Goal: Obtain resource: Download file/media

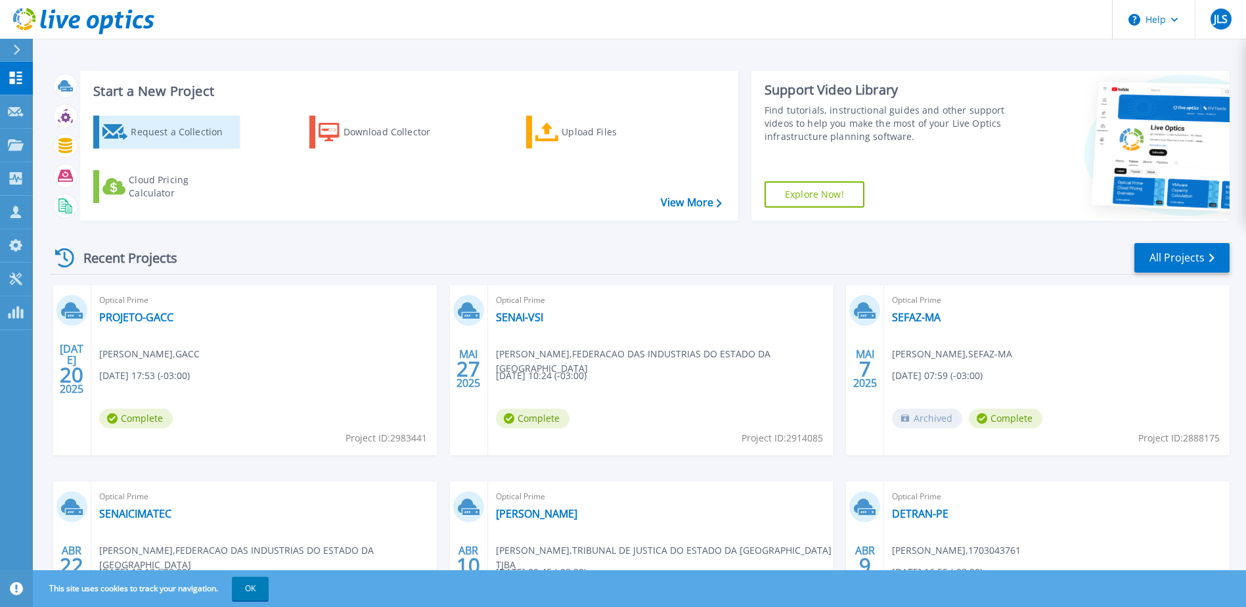
click at [183, 139] on div "Request a Collection" at bounding box center [183, 132] width 105 height 26
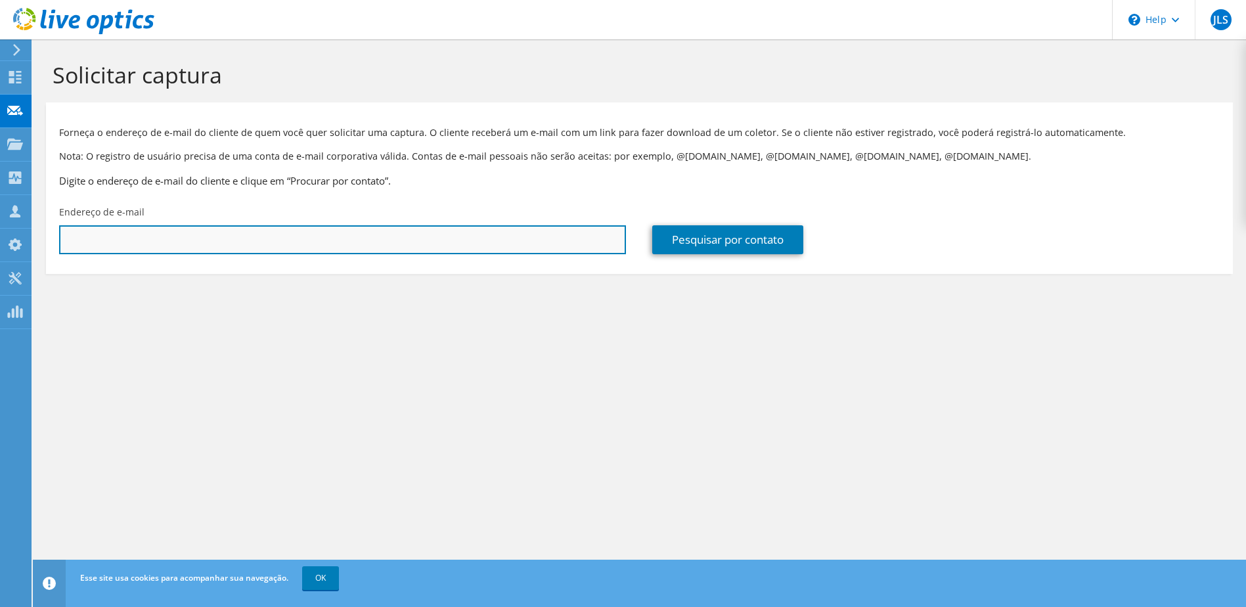
click at [486, 244] on input "text" at bounding box center [342, 239] width 567 height 29
paste input "Anderson Serra <anderson.serra@ati.ma.gov.br>"
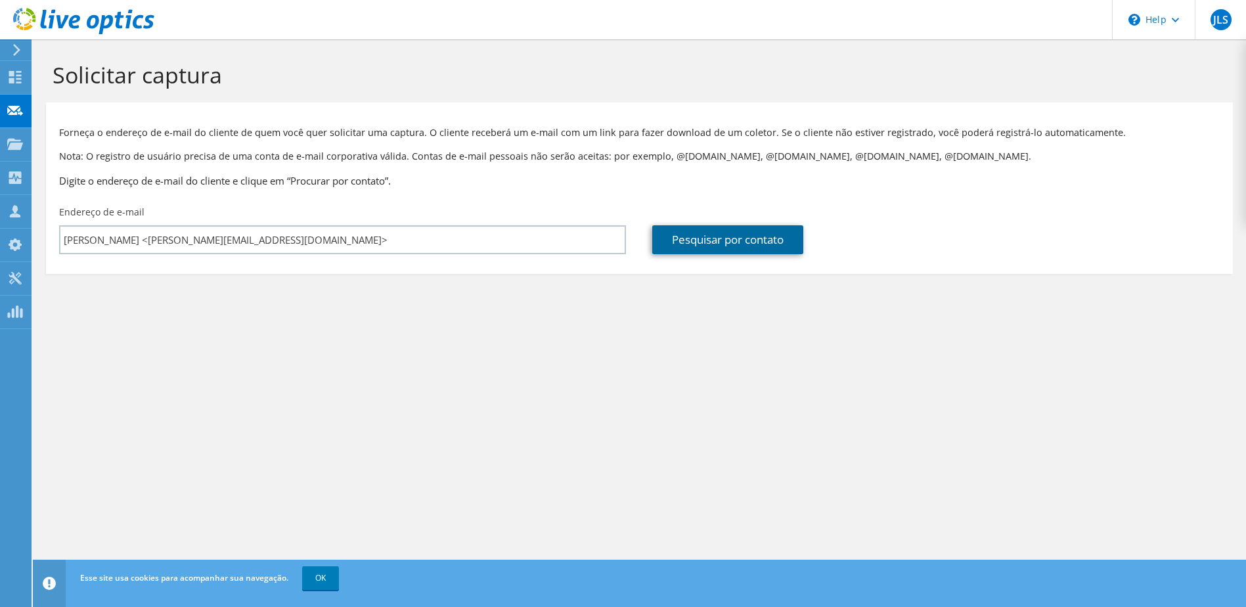
click at [734, 238] on link "Pesquisar por contato" at bounding box center [727, 239] width 151 height 29
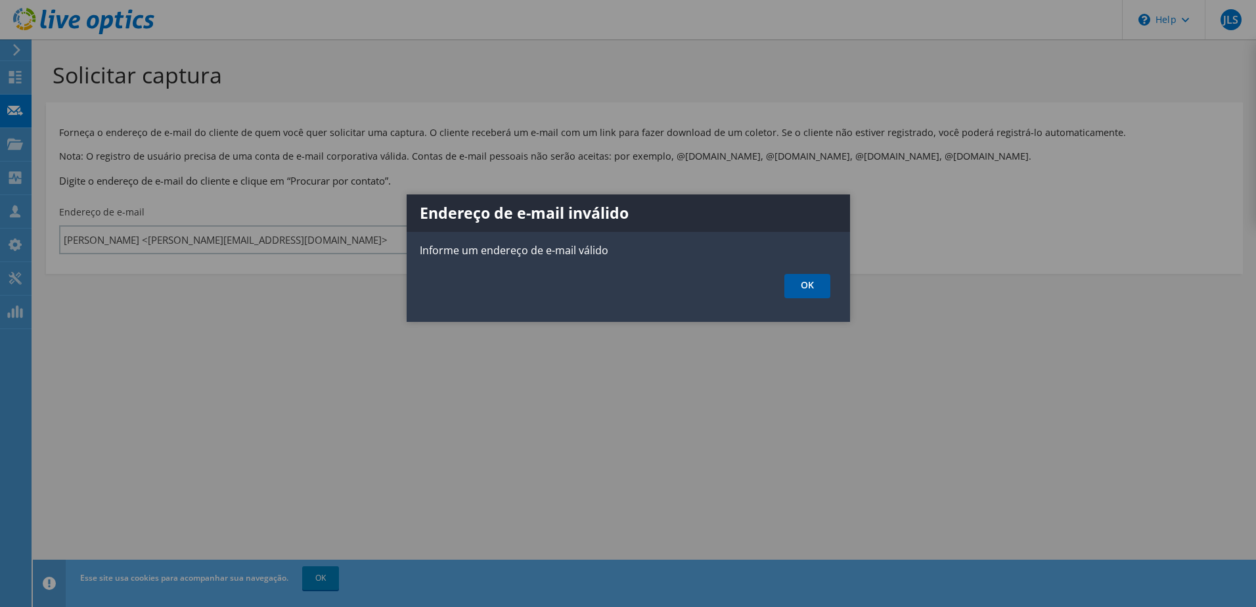
click at [816, 280] on link "OK" at bounding box center [807, 286] width 46 height 24
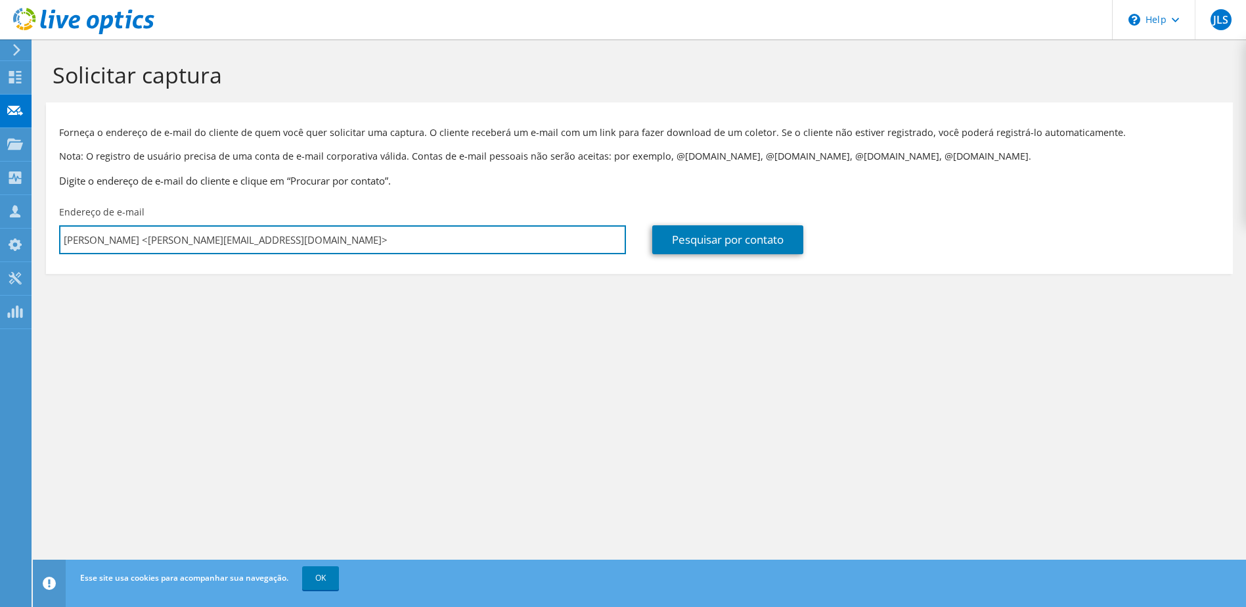
drag, startPoint x: 141, startPoint y: 241, endPoint x: -3, endPoint y: 242, distance: 143.9
click at [0, 242] on html "JLS Membro da equipe Jorge Luis Santana jorge.santana@unitech.inf.br Unitech Ri…" at bounding box center [623, 303] width 1246 height 607
drag, startPoint x: 282, startPoint y: 240, endPoint x: 342, endPoint y: 240, distance: 60.4
click at [341, 240] on input "anderson.serra@ati.ma.gov.br>" at bounding box center [342, 239] width 567 height 29
type input "anderson.serra@ati.ma.gov.br"
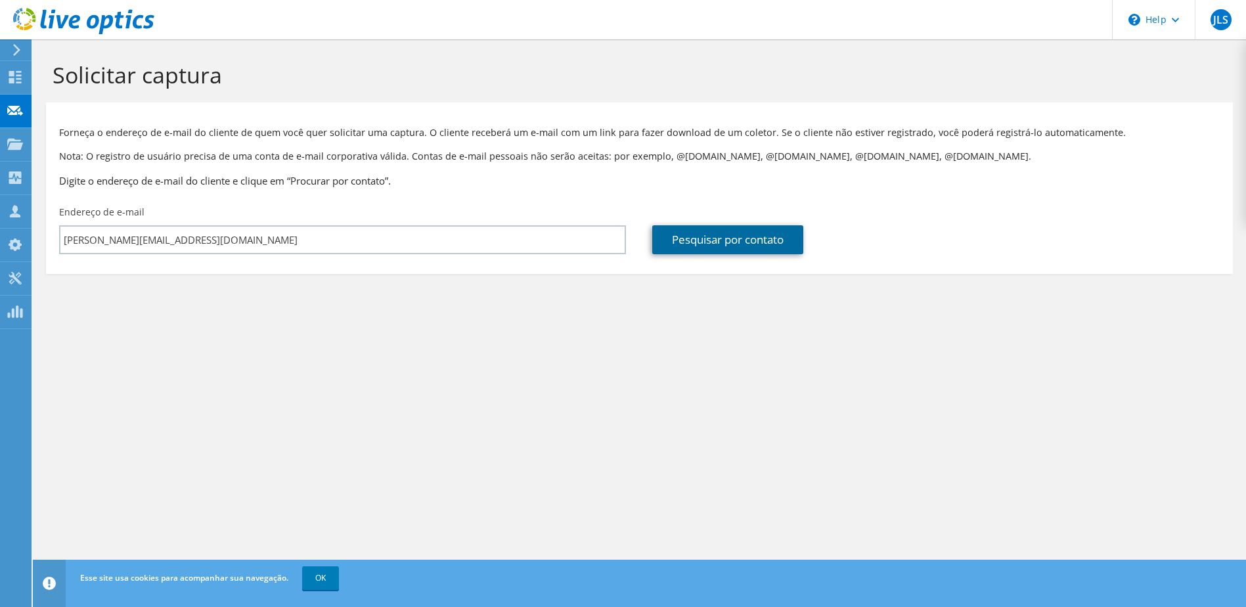
click at [698, 238] on link "Pesquisar por contato" at bounding box center [727, 239] width 151 height 29
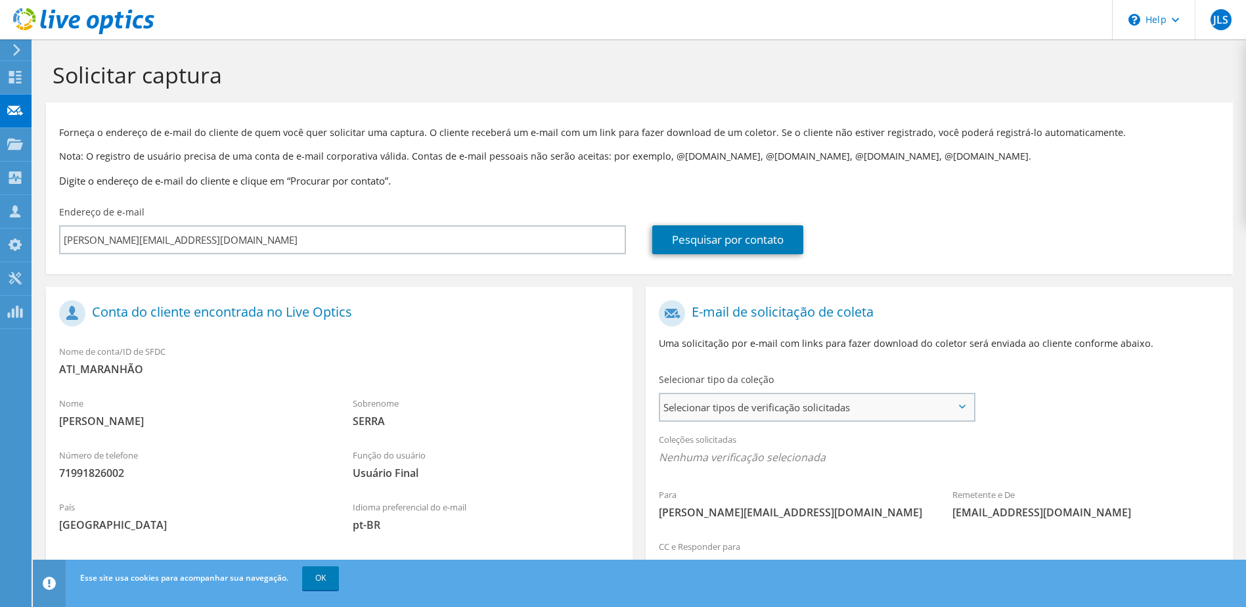
click at [880, 397] on span "Selecionar tipos de verificação solicitadas" at bounding box center [816, 407] width 313 height 26
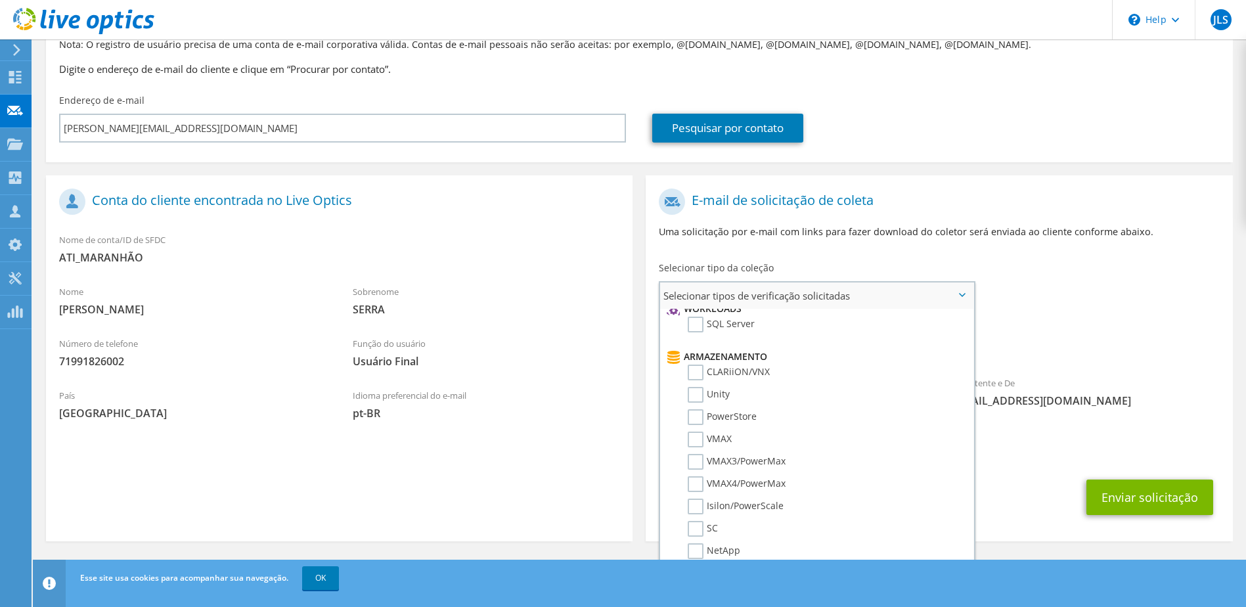
scroll to position [203, 0]
click at [704, 434] on label "VMAX" at bounding box center [710, 430] width 44 height 16
click at [0, 0] on input "VMAX" at bounding box center [0, 0] width 0 height 0
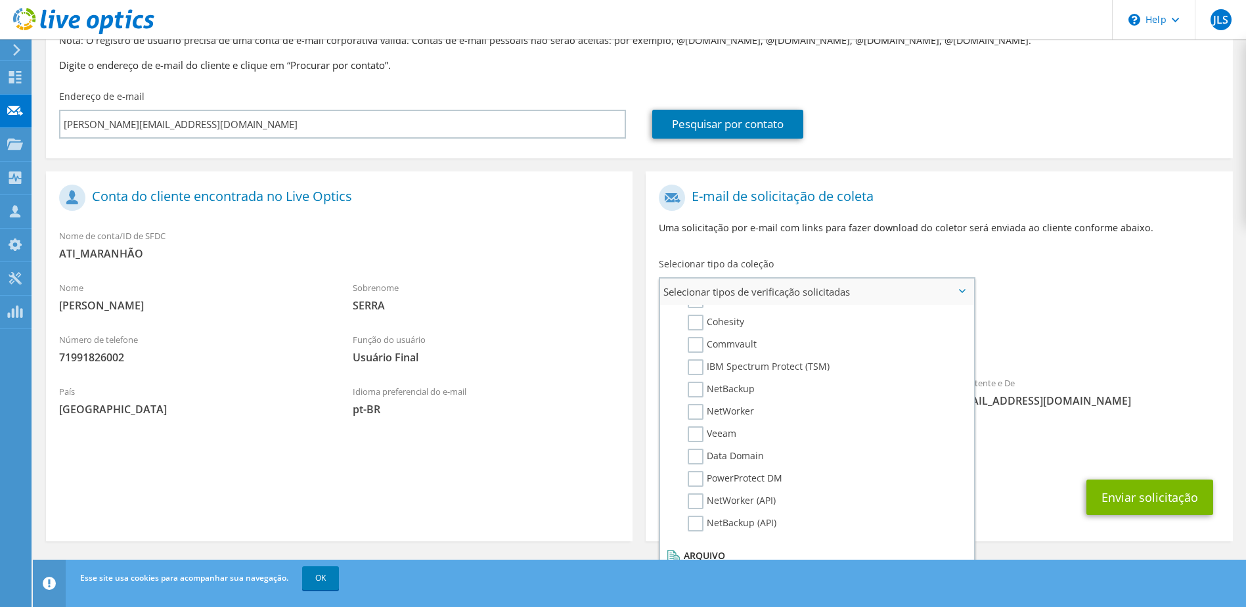
scroll to position [625, 0]
click at [1038, 494] on div "Enviar solicitação" at bounding box center [939, 497] width 587 height 49
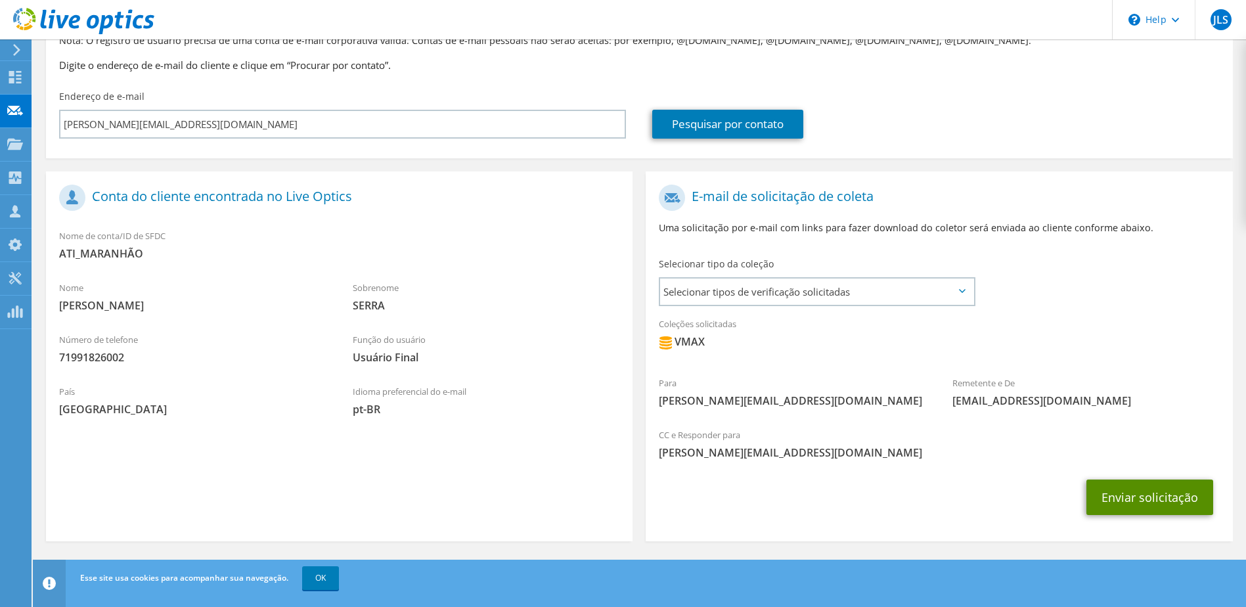
click at [1107, 491] on button "Enviar solicitação" at bounding box center [1149, 496] width 127 height 35
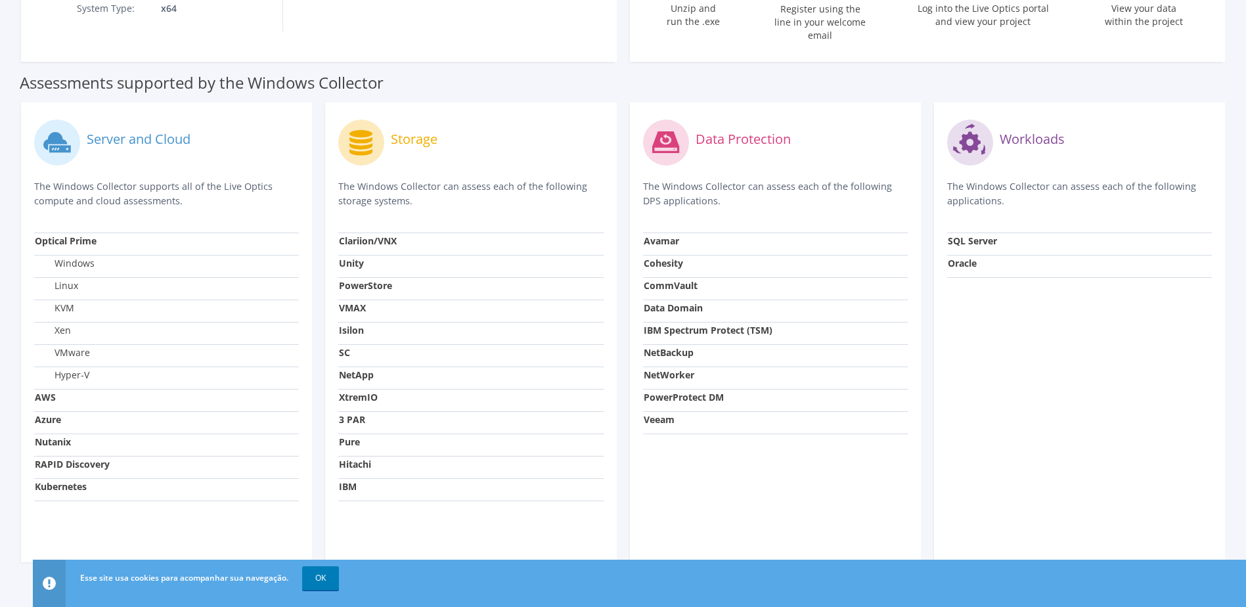
scroll to position [369, 0]
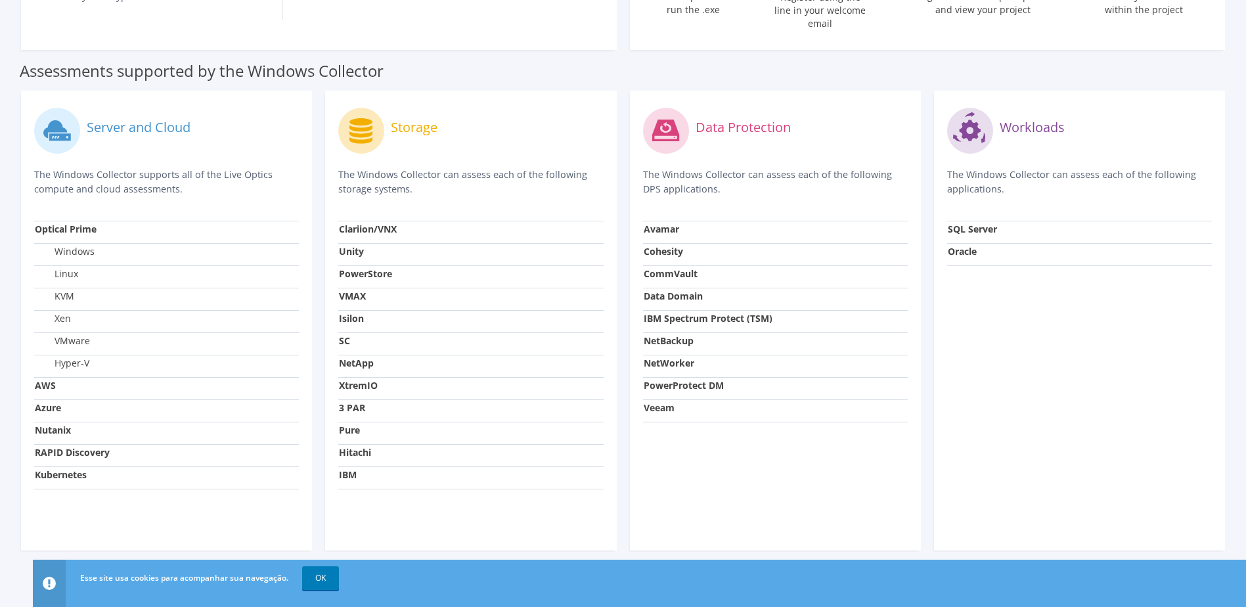
click at [356, 290] on strong "VMAX" at bounding box center [352, 296] width 27 height 12
drag, startPoint x: 322, startPoint y: 577, endPoint x: 325, endPoint y: 569, distance: 8.5
click at [322, 577] on link "OK" at bounding box center [320, 578] width 37 height 24
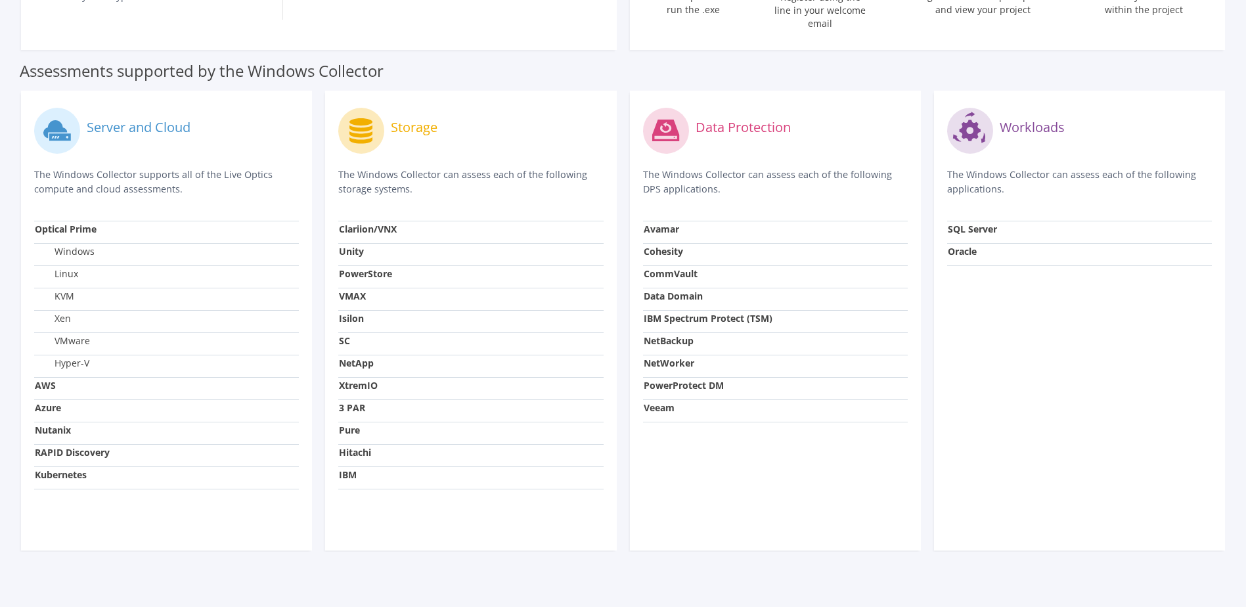
click at [351, 290] on strong "VMAX" at bounding box center [352, 296] width 27 height 12
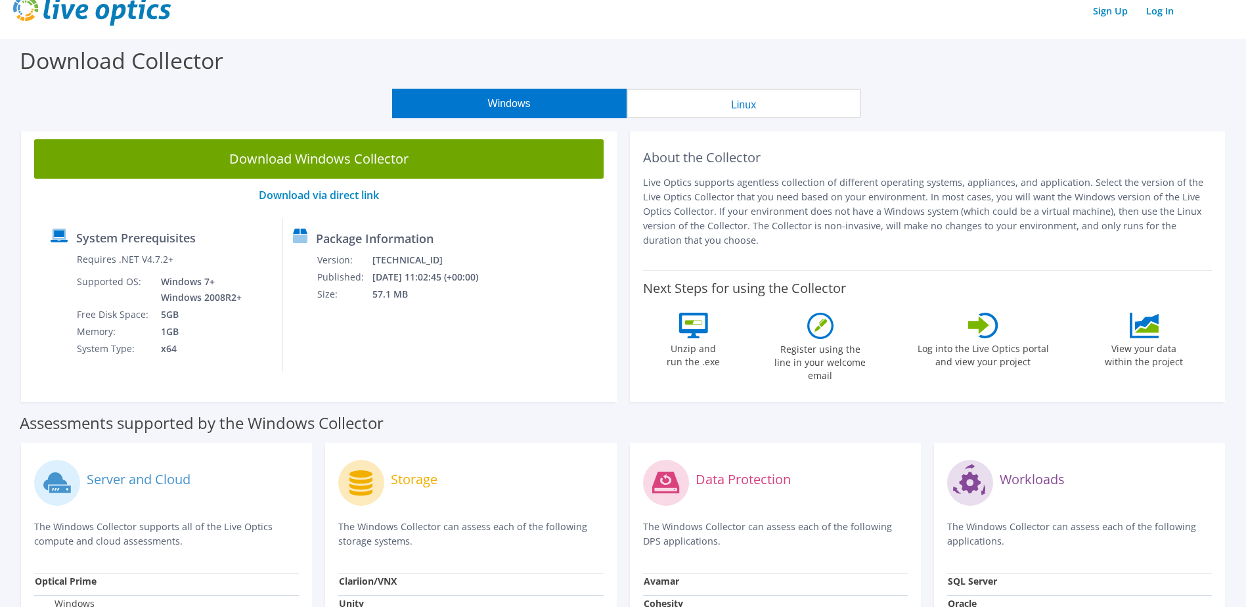
scroll to position [0, 0]
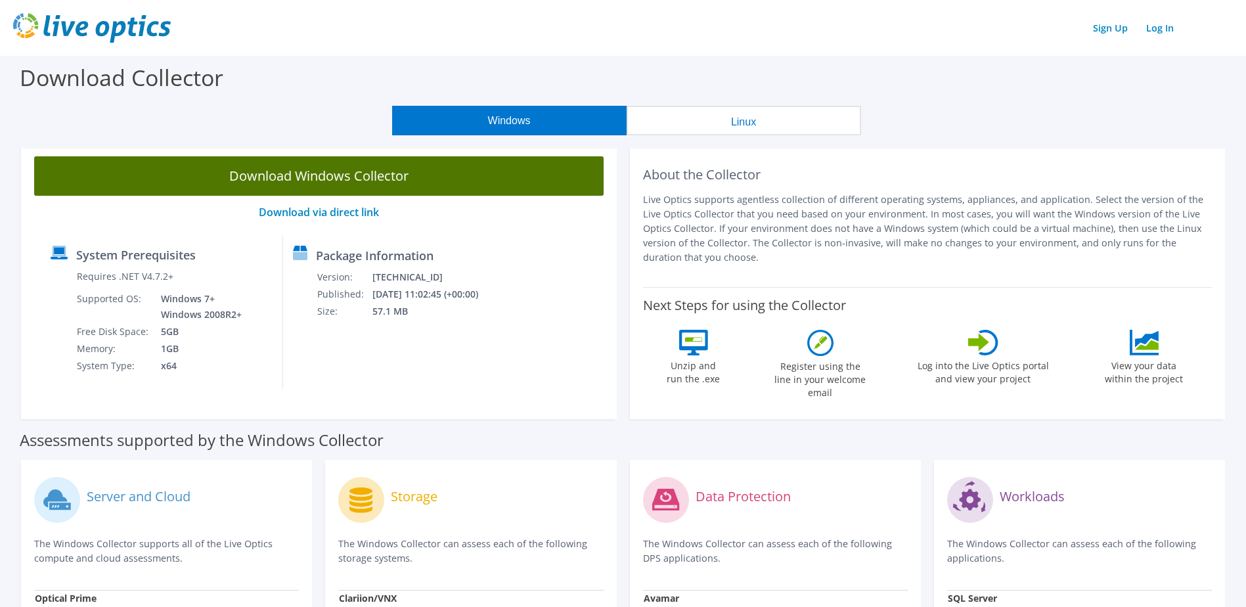
click at [320, 179] on link "Download Windows Collector" at bounding box center [318, 175] width 569 height 39
